Goal: Information Seeking & Learning: Learn about a topic

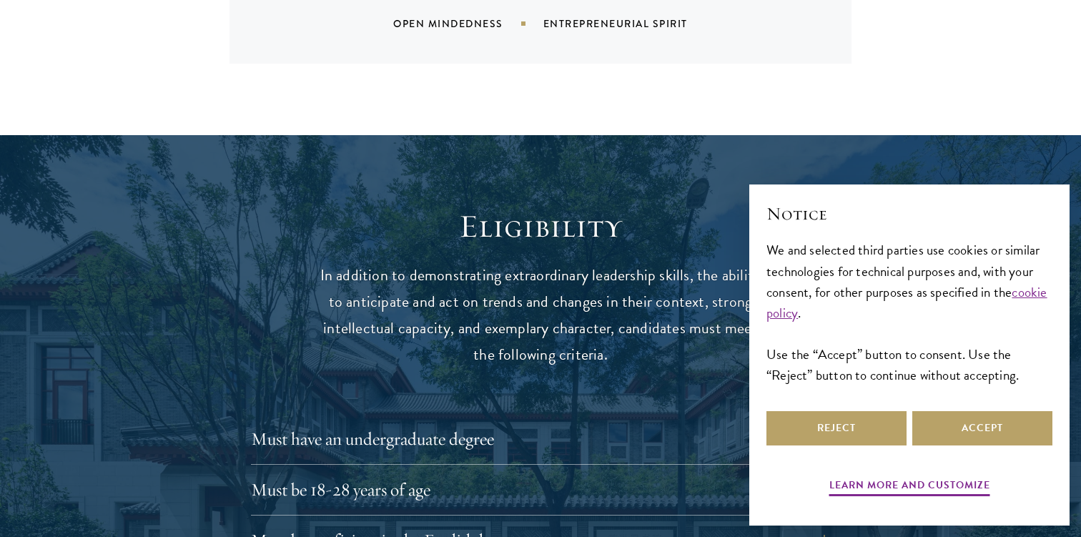
scroll to position [1705, 0]
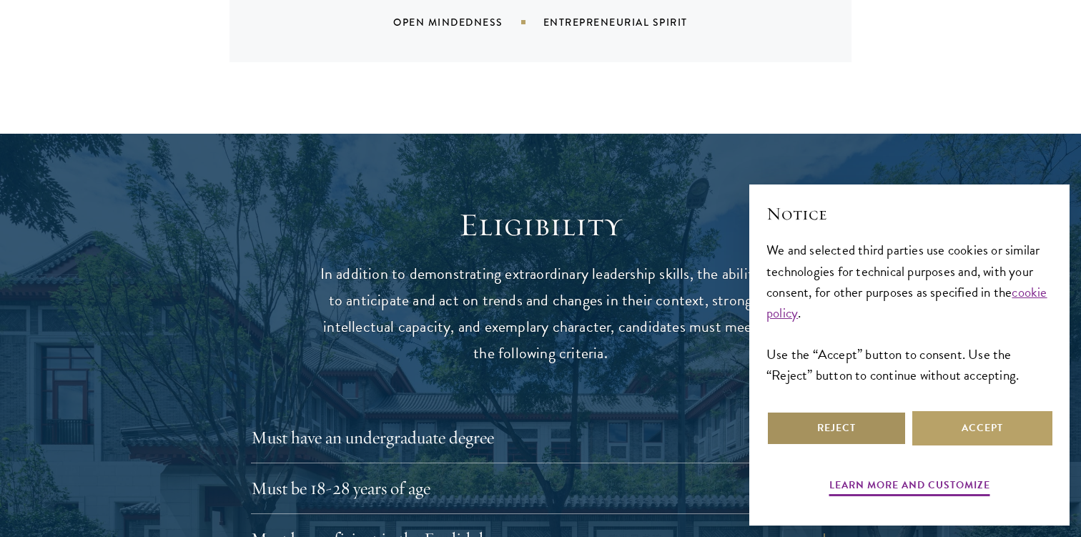
click at [881, 433] on button "Reject" at bounding box center [837, 428] width 140 height 34
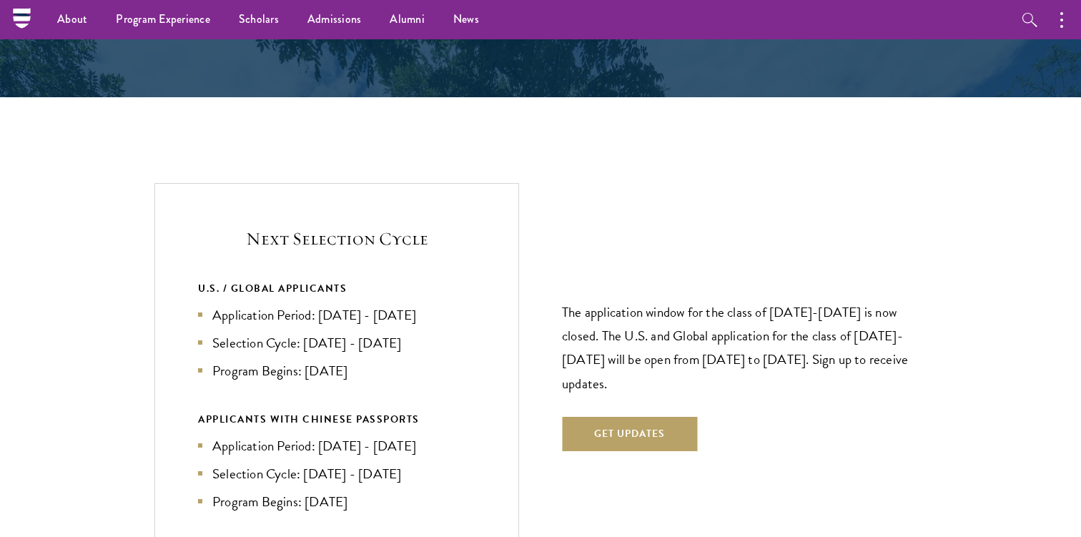
scroll to position [2917, 0]
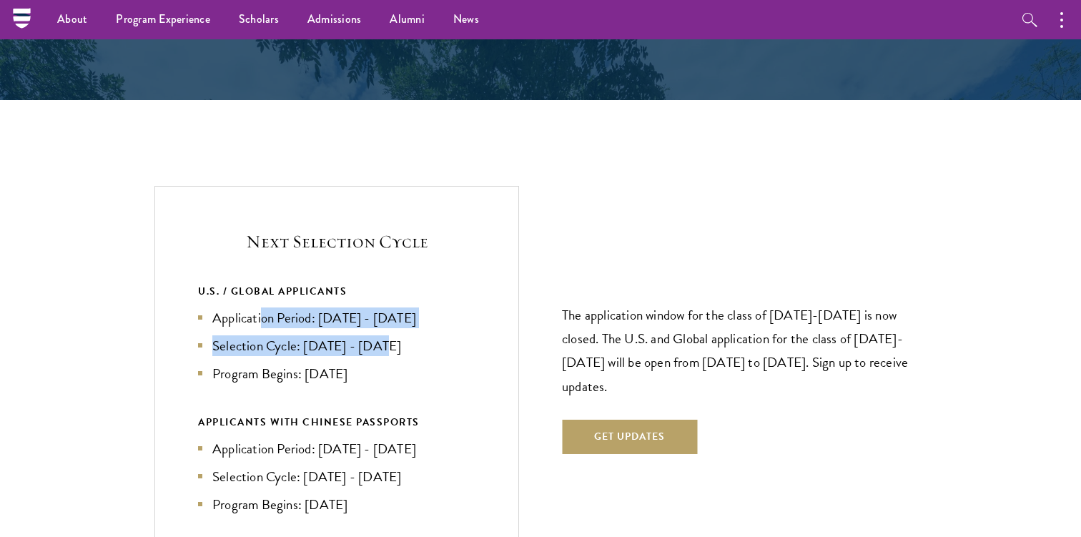
drag, startPoint x: 263, startPoint y: 295, endPoint x: 388, endPoint y: 326, distance: 128.9
click at [388, 326] on ul "Application Period: [DATE] - [DATE] Selection Cycle: [DATE] - [DATE] Program Be…" at bounding box center [336, 345] width 277 height 77
click at [388, 335] on li "Selection Cycle: [DATE] - [DATE]" at bounding box center [336, 345] width 277 height 21
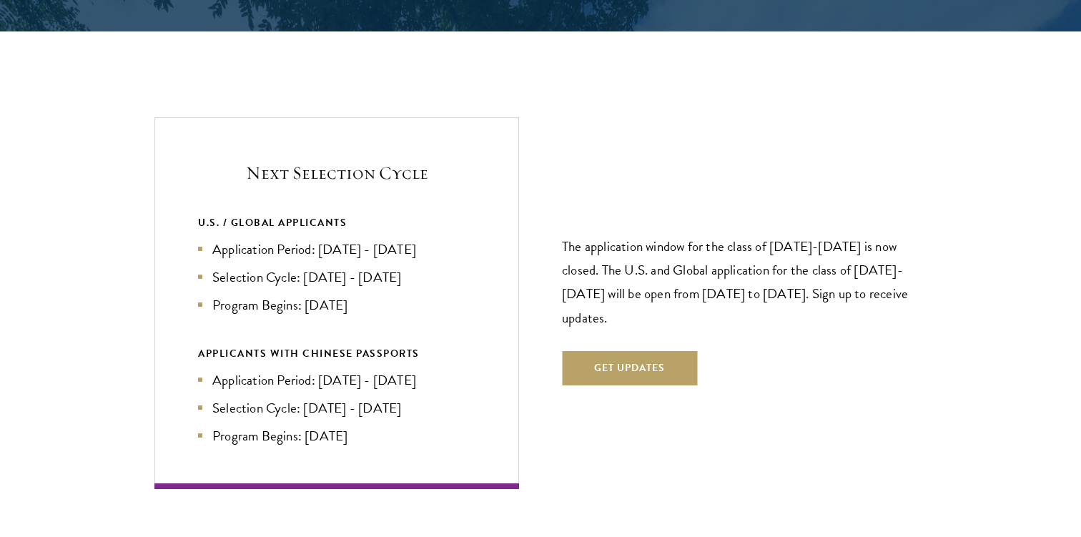
scroll to position [2987, 0]
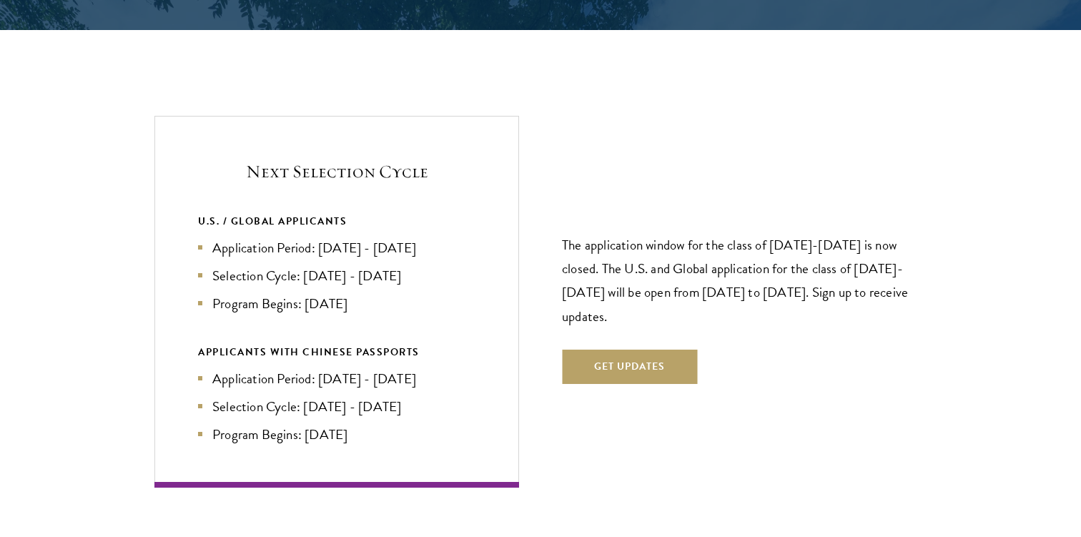
click at [686, 270] on p "The application window for the class of [DATE]-[DATE] is now closed. The U.S. a…" at bounding box center [744, 280] width 365 height 94
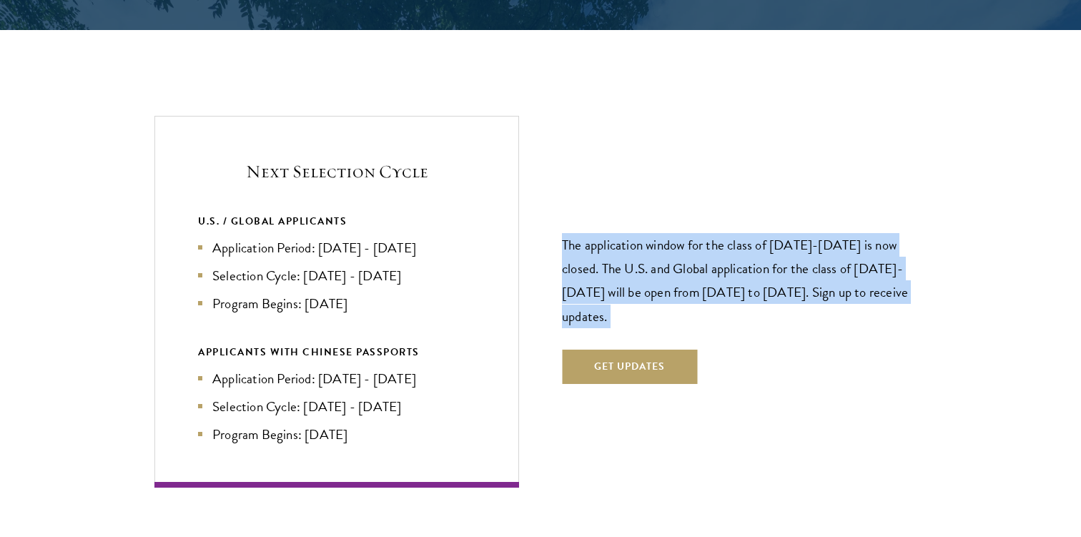
click at [686, 270] on p "The application window for the class of [DATE]-[DATE] is now closed. The U.S. a…" at bounding box center [744, 280] width 365 height 94
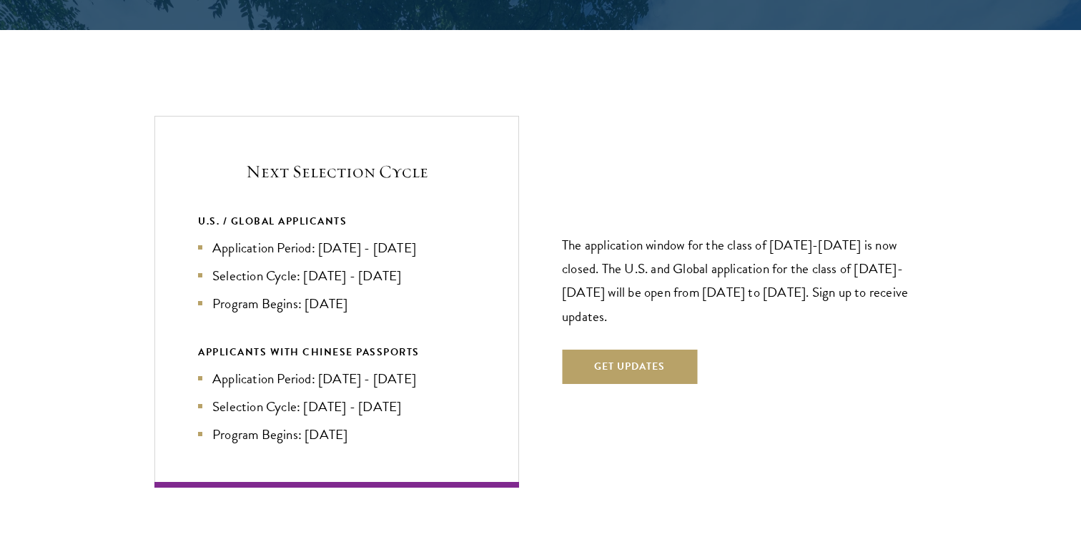
click at [686, 270] on p "The application window for the class of [DATE]-[DATE] is now closed. The U.S. a…" at bounding box center [744, 280] width 365 height 94
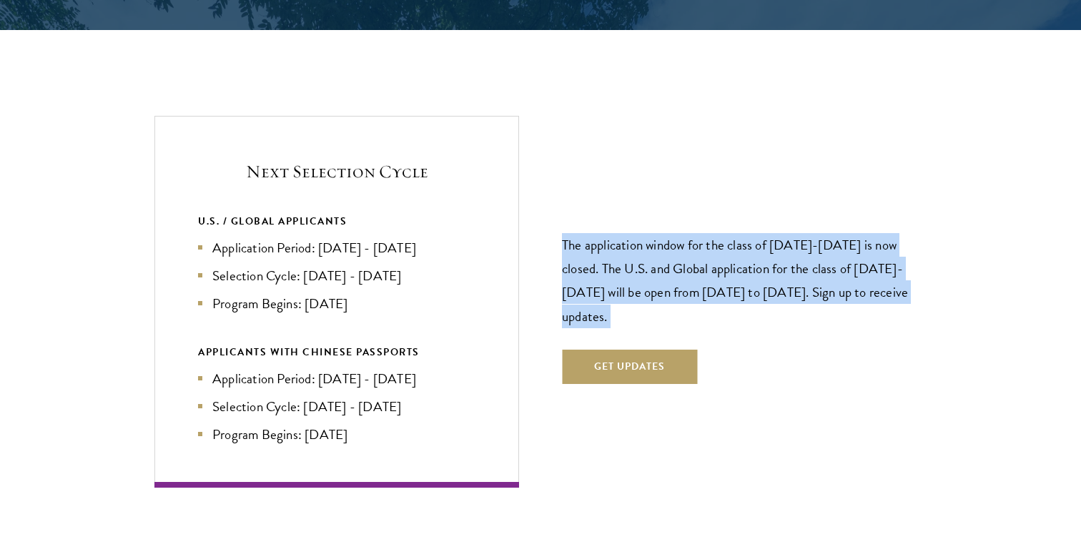
click at [686, 270] on p "The application window for the class of [DATE]-[DATE] is now closed. The U.S. a…" at bounding box center [744, 280] width 365 height 94
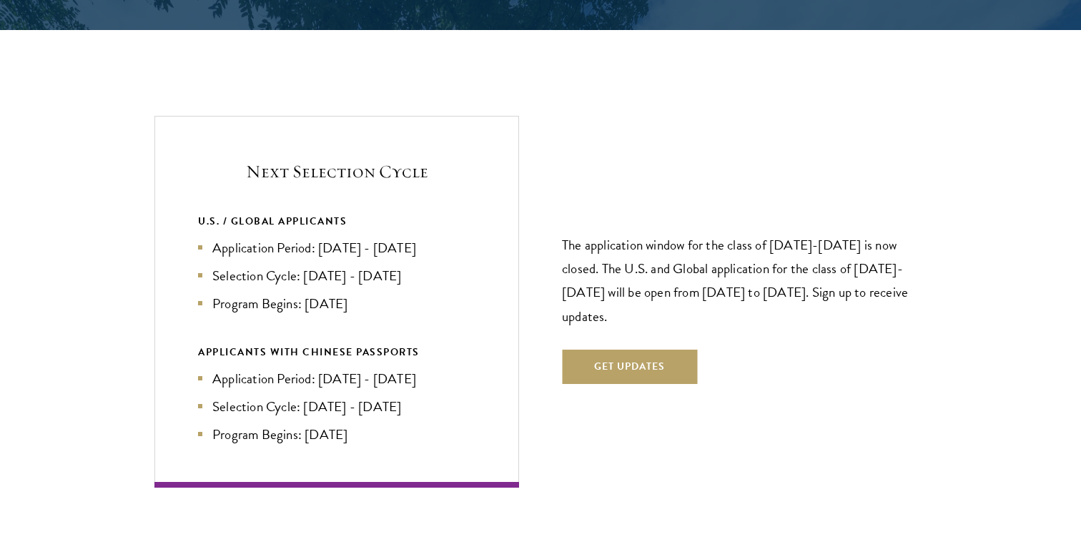
click at [686, 270] on p "The application window for the class of [DATE]-[DATE] is now closed. The U.S. a…" at bounding box center [744, 280] width 365 height 94
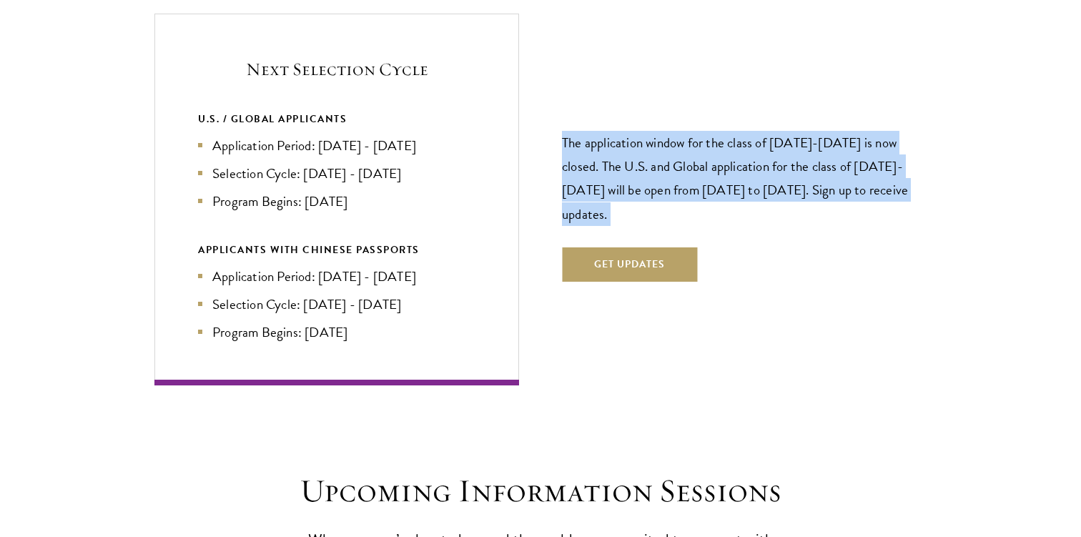
scroll to position [3114, 0]
